Goal: Task Accomplishment & Management: Manage account settings

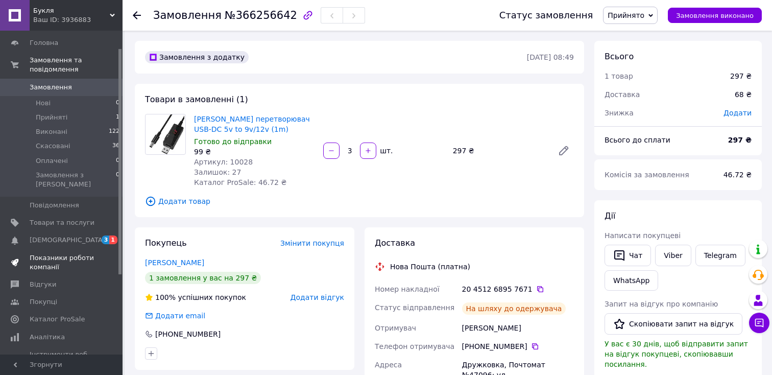
click at [44, 249] on link "Показники роботи компанії" at bounding box center [63, 262] width 126 height 27
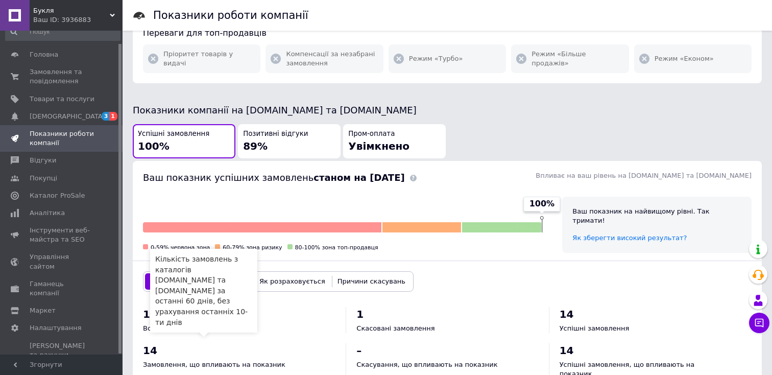
scroll to position [177, 0]
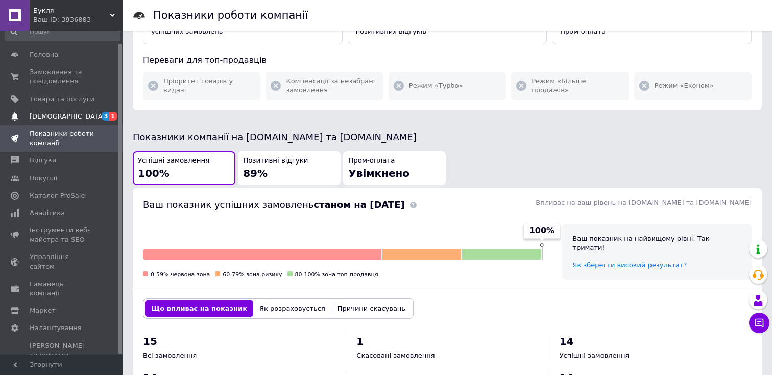
click at [46, 117] on span "[DEMOGRAPHIC_DATA]" at bounding box center [68, 116] width 76 height 9
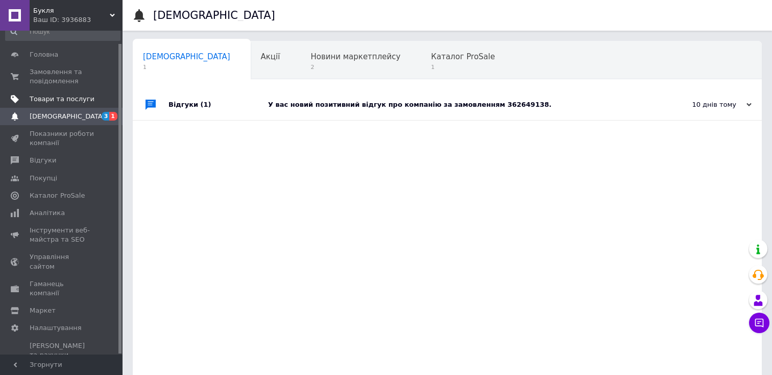
click at [40, 95] on span "Товари та послуги" at bounding box center [62, 98] width 65 height 9
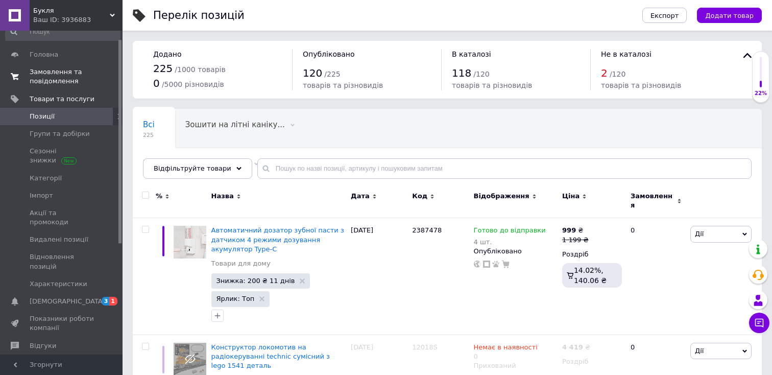
click at [37, 80] on span "Замовлення та повідомлення" at bounding box center [62, 76] width 65 height 18
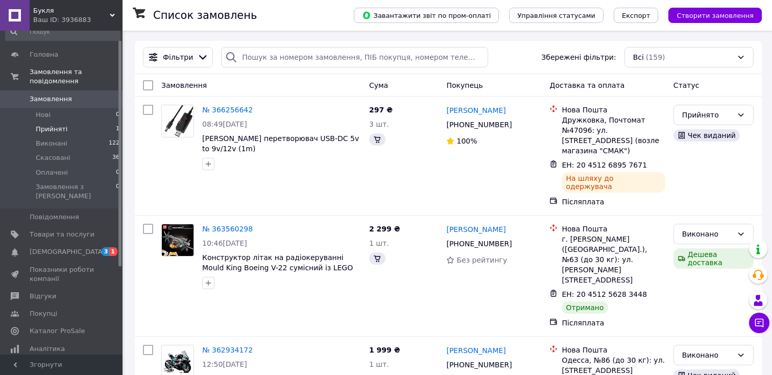
click at [47, 125] on span "Прийняті" at bounding box center [52, 129] width 32 height 9
